Goal: Transaction & Acquisition: Purchase product/service

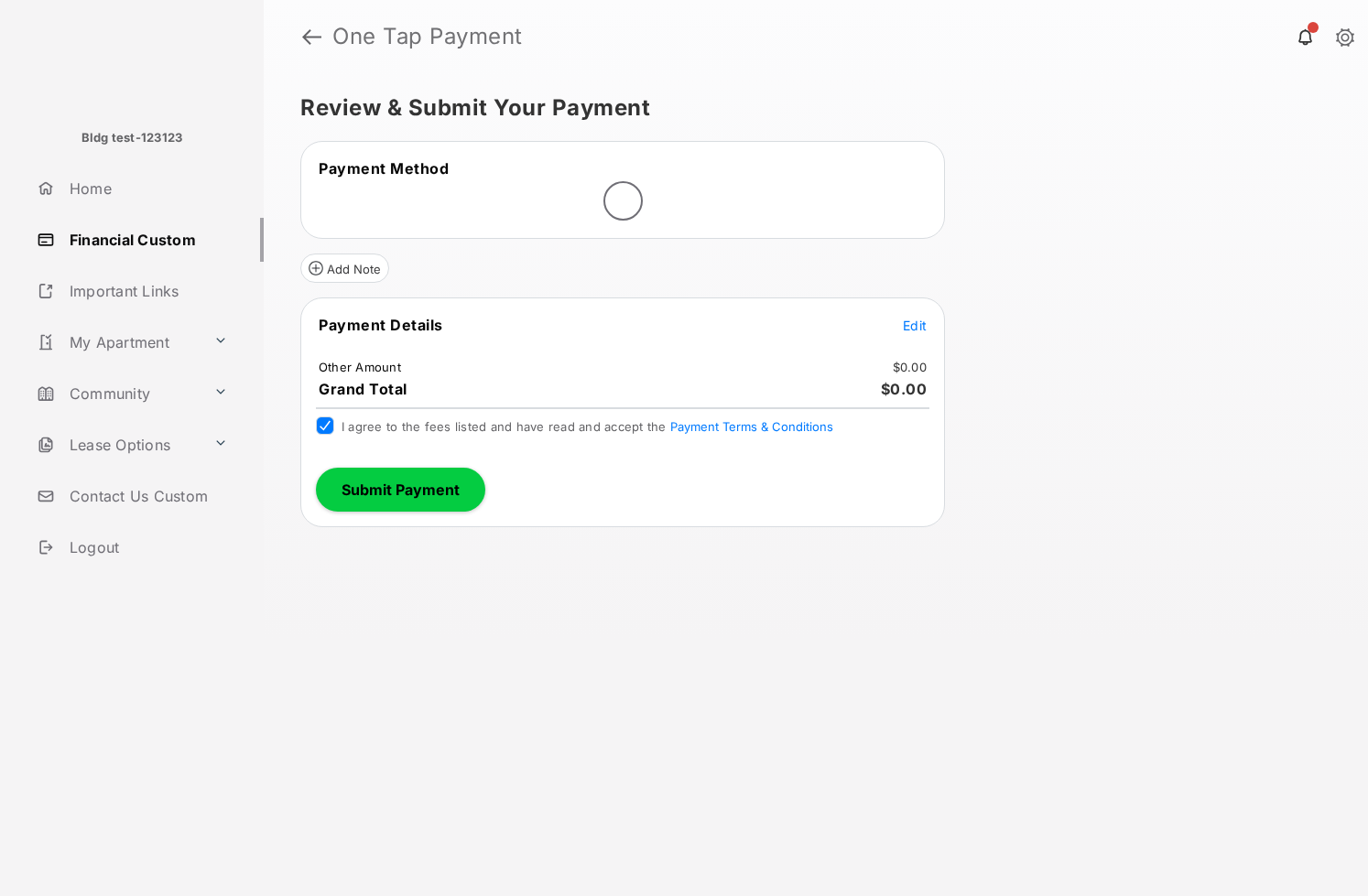
click at [917, 328] on span "Edit" at bounding box center [915, 326] width 24 height 15
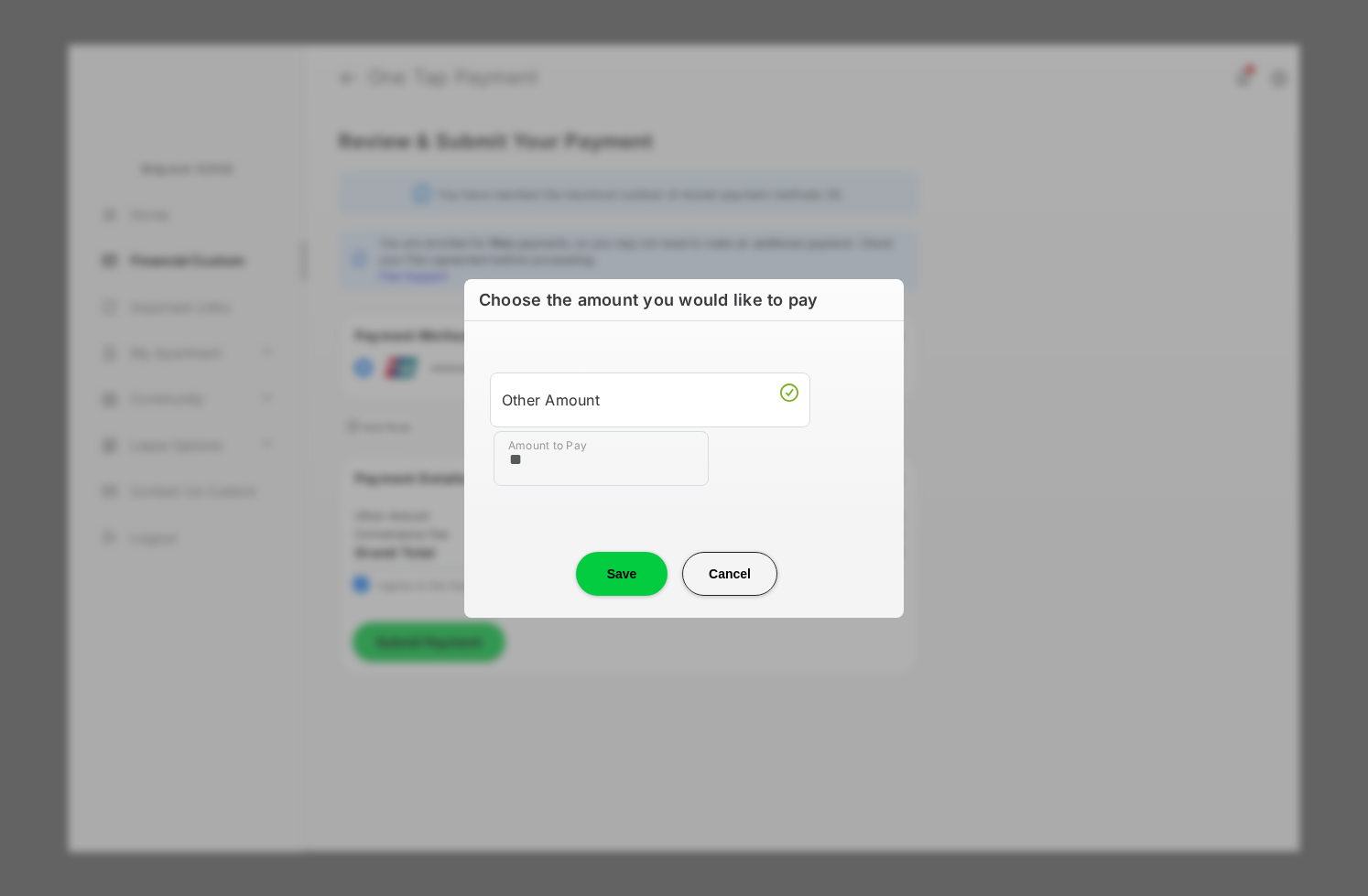
type input "**"
click at [589, 584] on button "Save" at bounding box center [622, 574] width 92 height 44
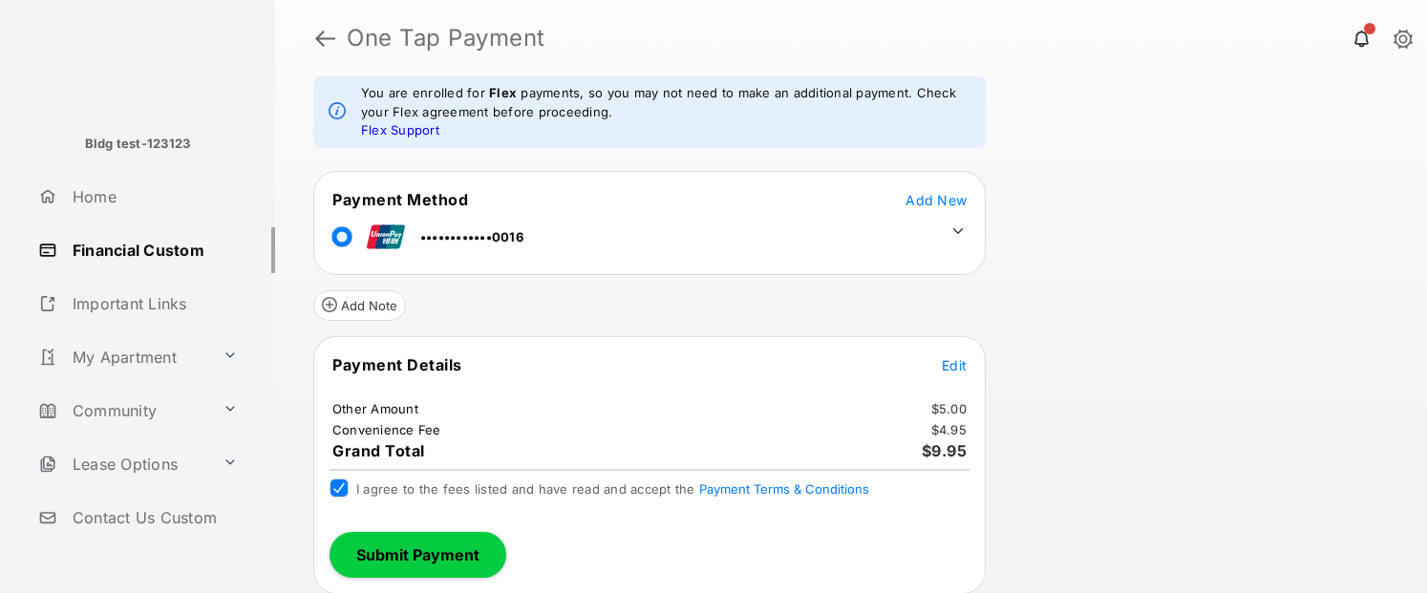
scroll to position [139, 0]
click at [439, 558] on button "Submit Payment" at bounding box center [418, 554] width 177 height 46
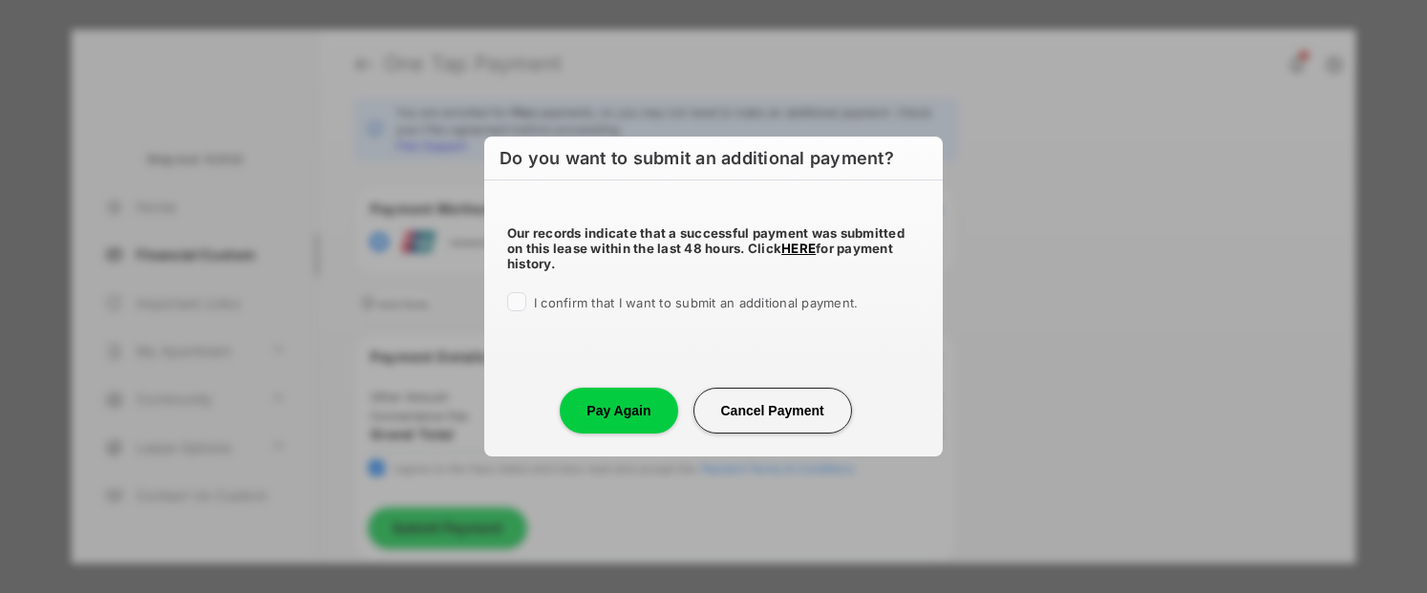
click at [558, 309] on span "I confirm that I want to submit an additional payment." at bounding box center [696, 302] width 324 height 15
click at [623, 412] on button "Pay Again" at bounding box center [619, 411] width 118 height 46
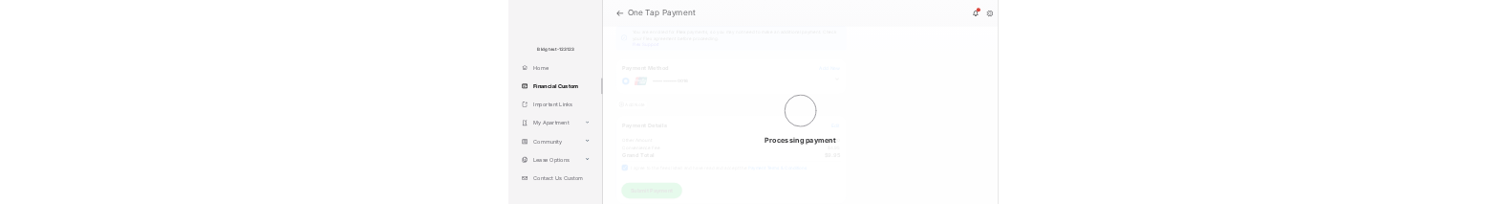
scroll to position [0, 0]
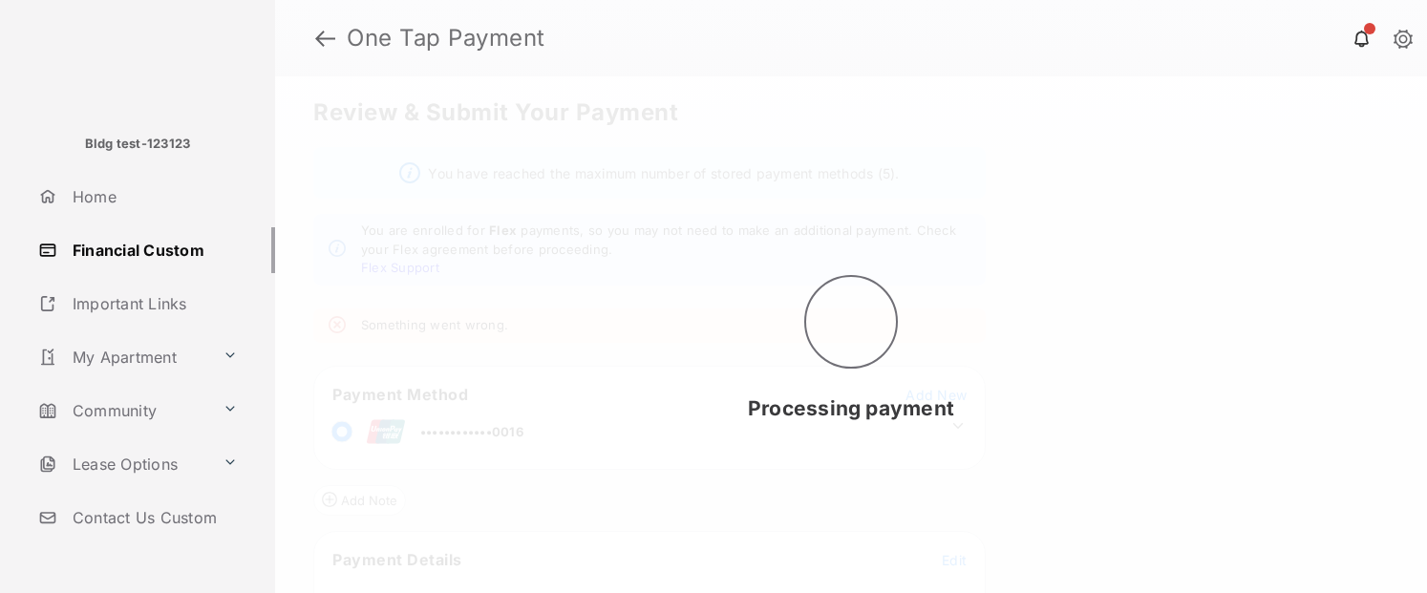
click at [1172, 542] on div "Processing payment" at bounding box center [851, 334] width 1152 height 517
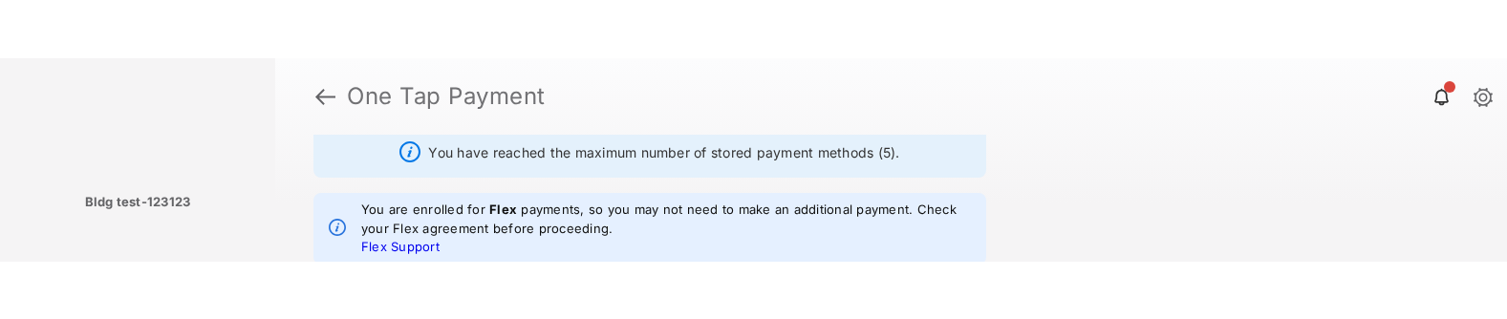
scroll to position [79, 0]
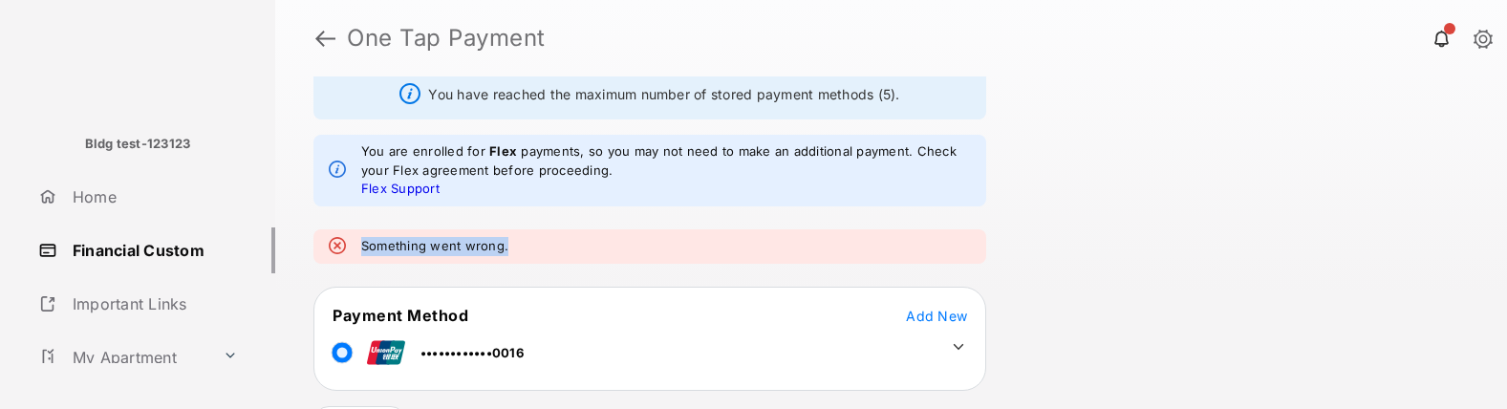
drag, startPoint x: 531, startPoint y: 248, endPoint x: 362, endPoint y: 243, distance: 169.2
click at [362, 243] on div "Something went wrong." at bounding box center [649, 246] width 673 height 34
